Goal: Find specific page/section: Find specific page/section

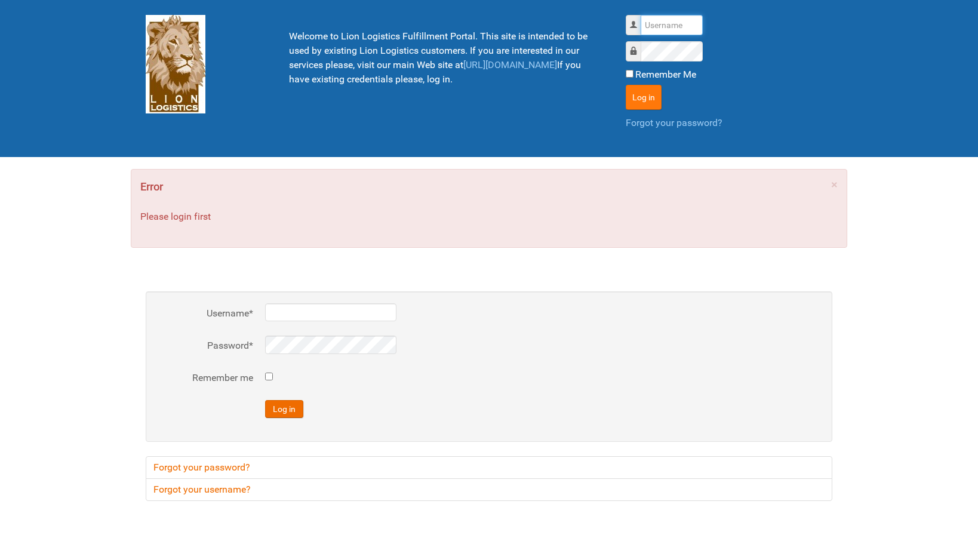
type input "lion"
click at [632, 98] on button "Log in" at bounding box center [644, 97] width 36 height 25
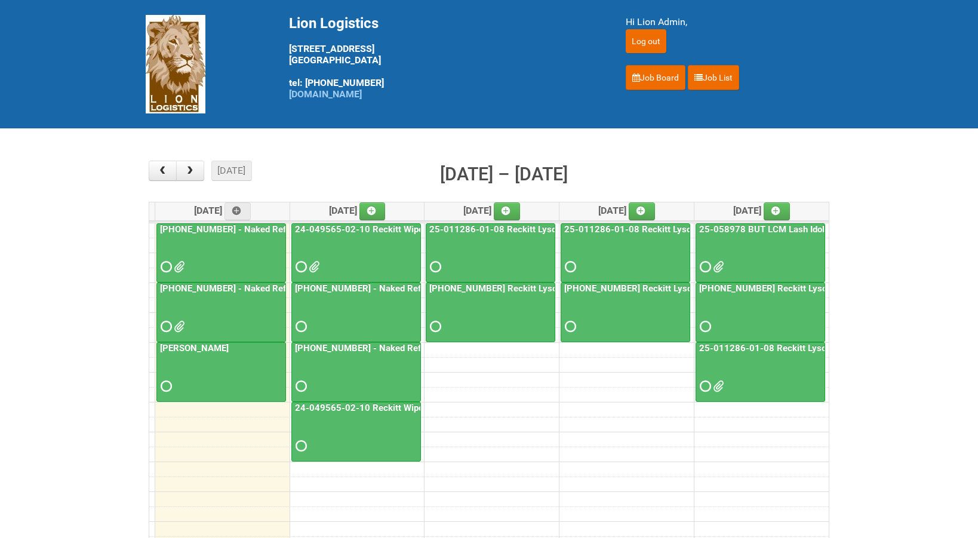
click at [317, 263] on span at bounding box center [313, 267] width 8 height 8
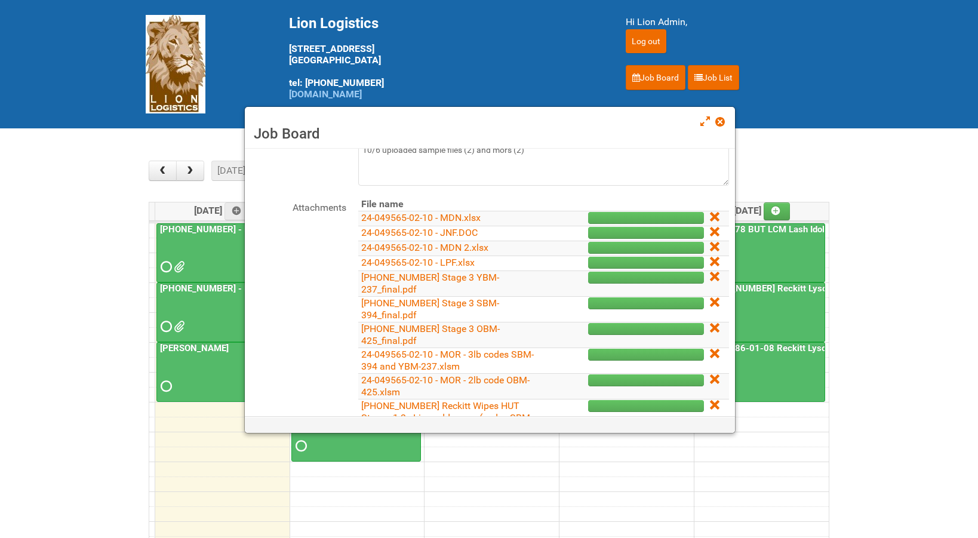
scroll to position [179, 0]
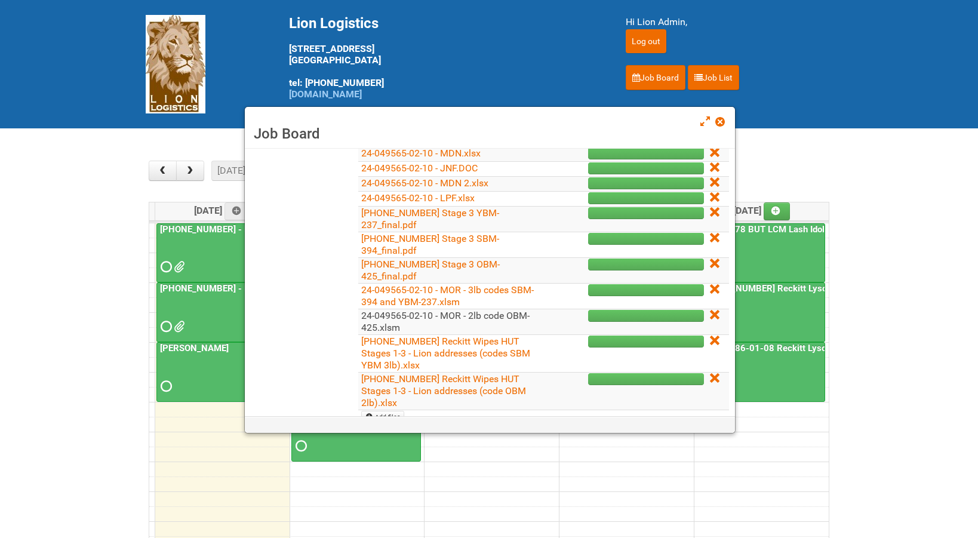
click at [480, 315] on link "24-049565-02-10 - MOR - 2lb code OBM-425.xlsm" at bounding box center [445, 321] width 168 height 23
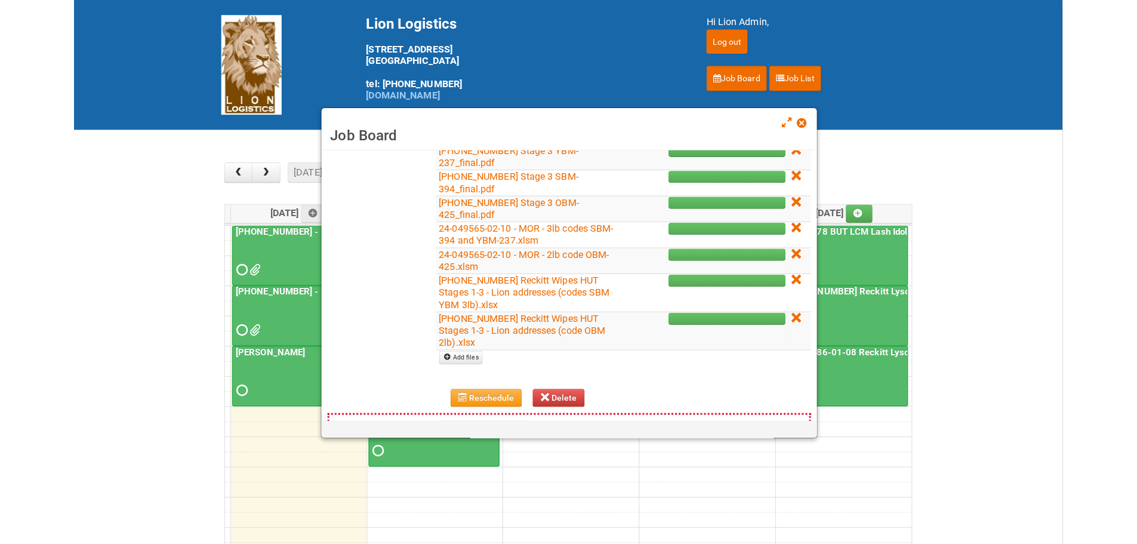
scroll to position [224, 0]
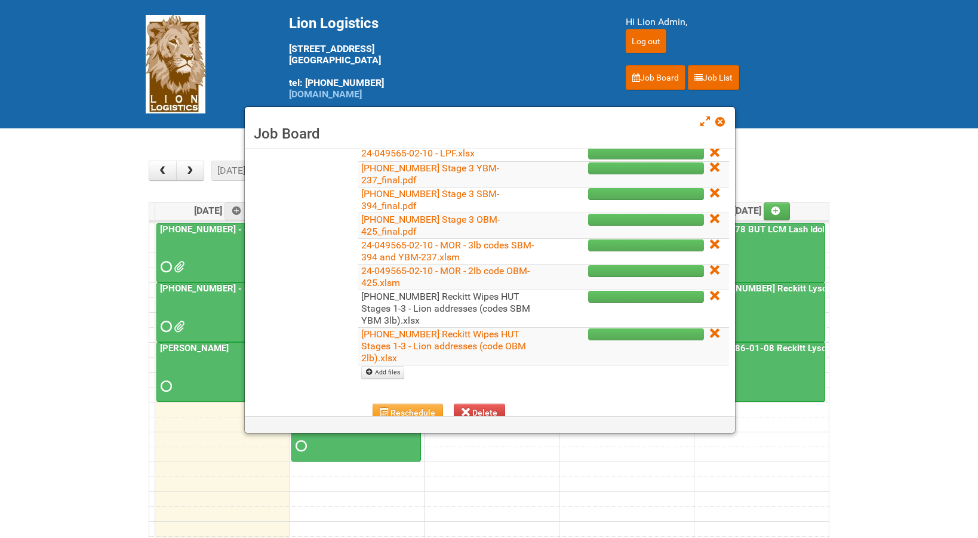
click at [460, 303] on link "[PHONE_NUMBER] Reckitt Wipes HUT Stages 1-3 - Lion addresses (codes SBM YBM 3lb…" at bounding box center [445, 308] width 169 height 35
click at [471, 302] on link "[PHONE_NUMBER] Reckitt Wipes HUT Stages 1-3 - Lion addresses (codes SBM YBM 3lb…" at bounding box center [445, 308] width 169 height 35
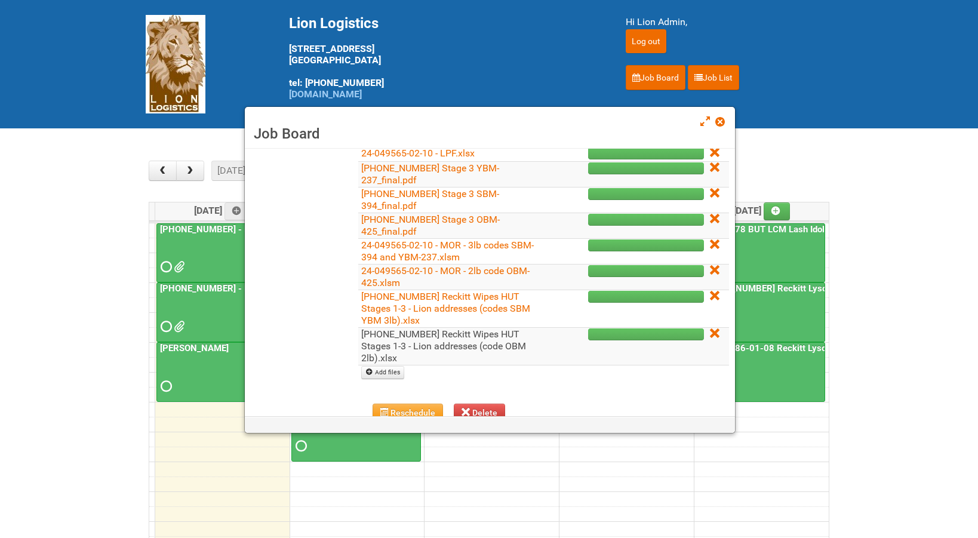
click at [467, 344] on link "[PHONE_NUMBER] Reckitt Wipes HUT Stages 1-3 - Lion addresses (code OBM 2lb).xlsx" at bounding box center [443, 345] width 165 height 35
